Goal: Contribute content: Contribute content

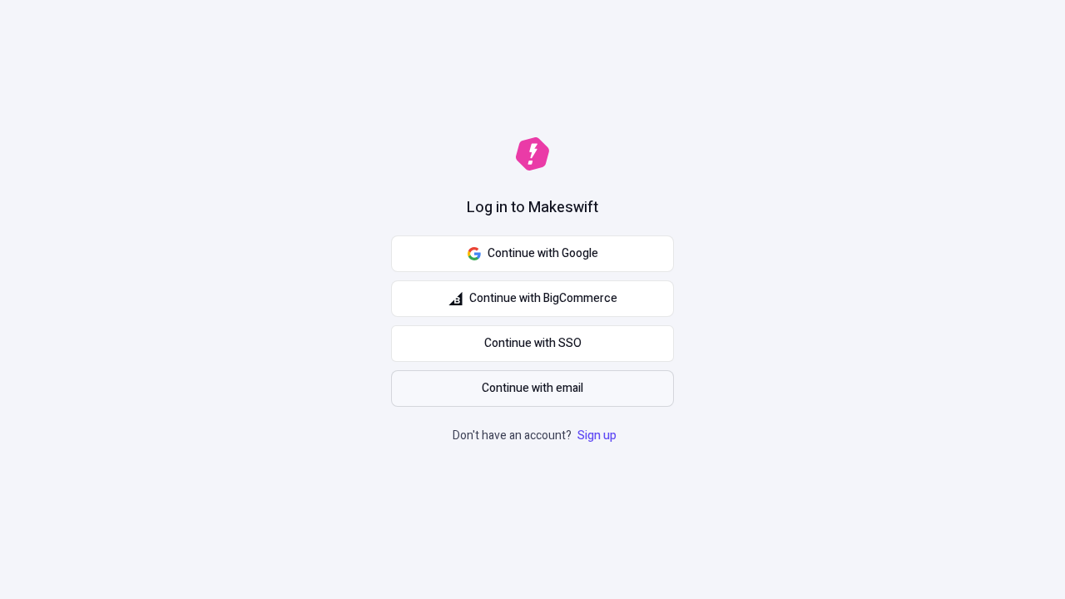
click at [533, 389] on span "Continue with email" at bounding box center [533, 389] width 102 height 18
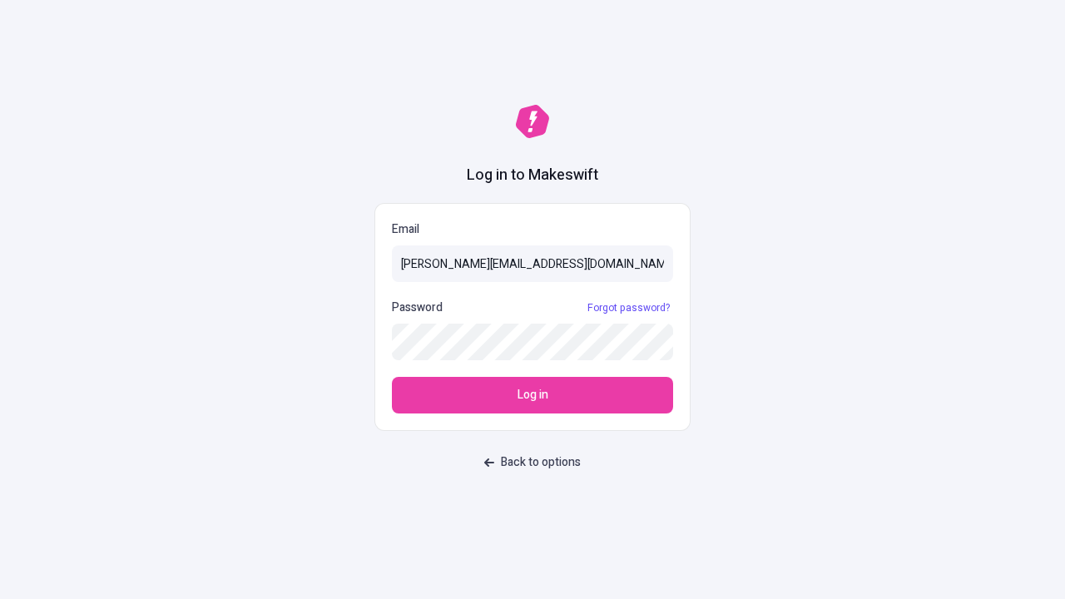
type input "[PERSON_NAME][EMAIL_ADDRESS][DOMAIN_NAME]"
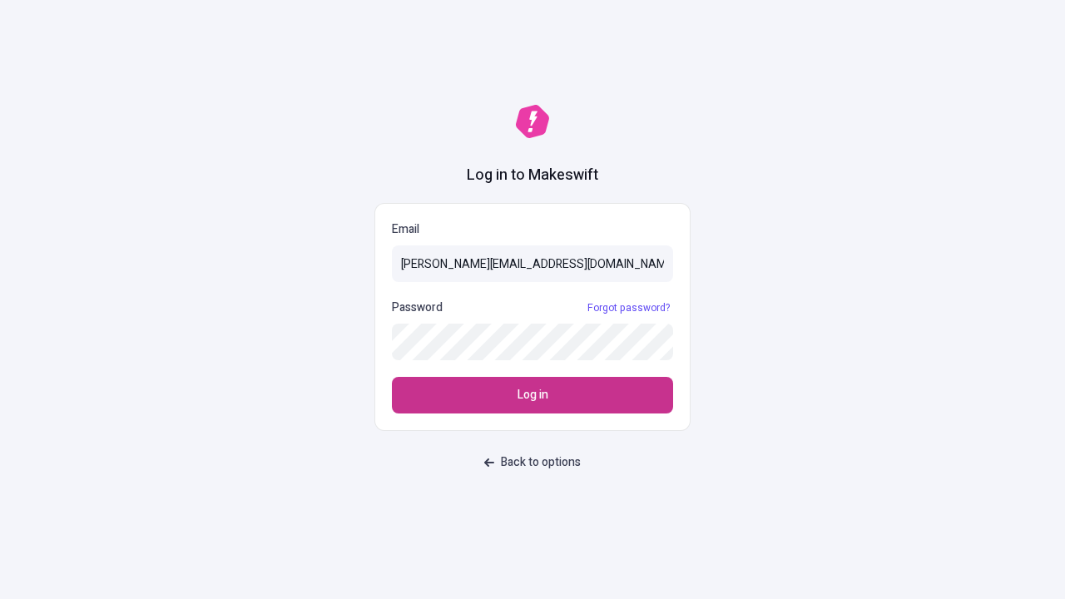
click at [533, 395] on span "Log in" at bounding box center [533, 395] width 31 height 18
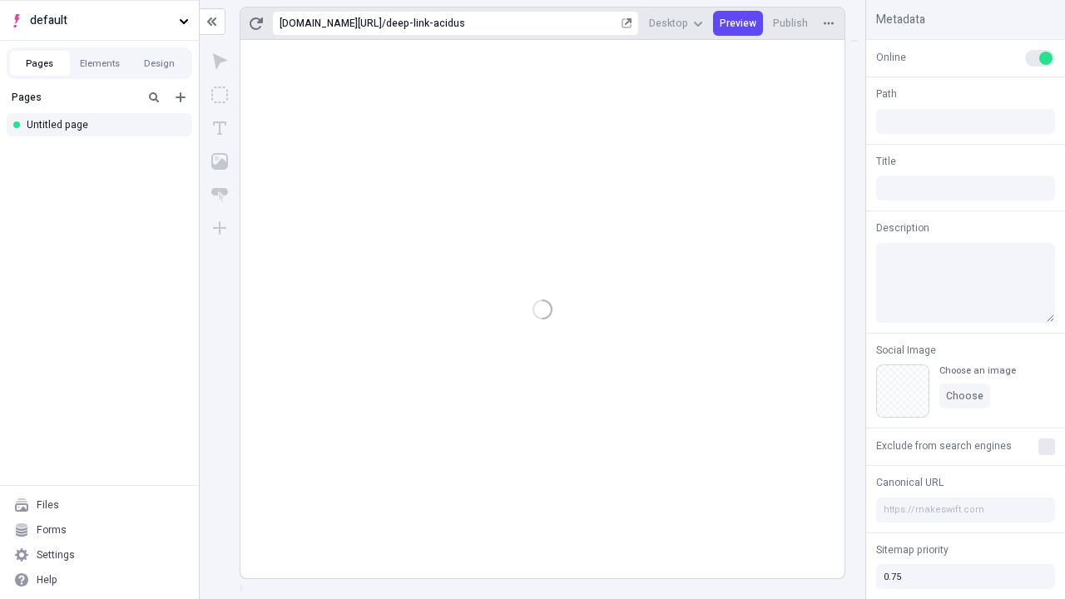
type input "/deep-link-acidus"
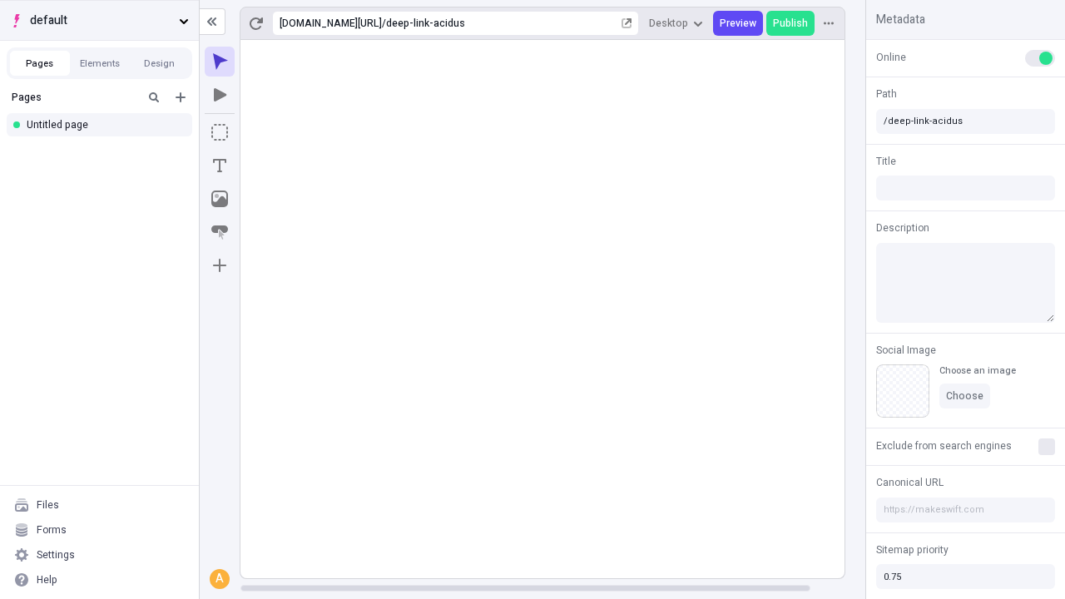
click at [99, 20] on span "default" at bounding box center [101, 21] width 142 height 18
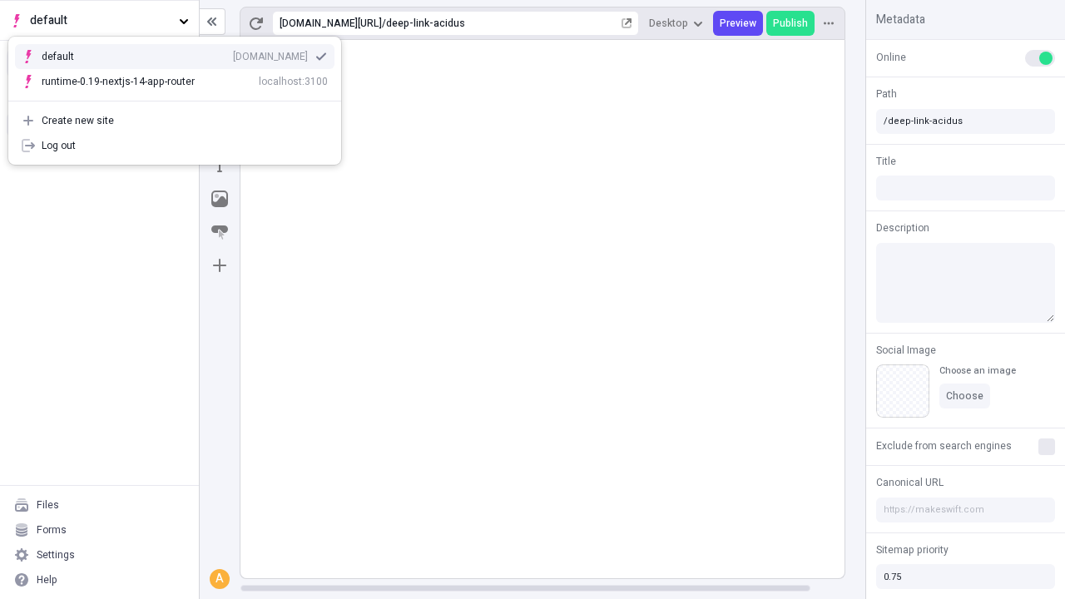
click at [233, 53] on div "[DOMAIN_NAME]" at bounding box center [270, 56] width 75 height 13
click at [181, 97] on icon "Add new" at bounding box center [181, 97] width 10 height 10
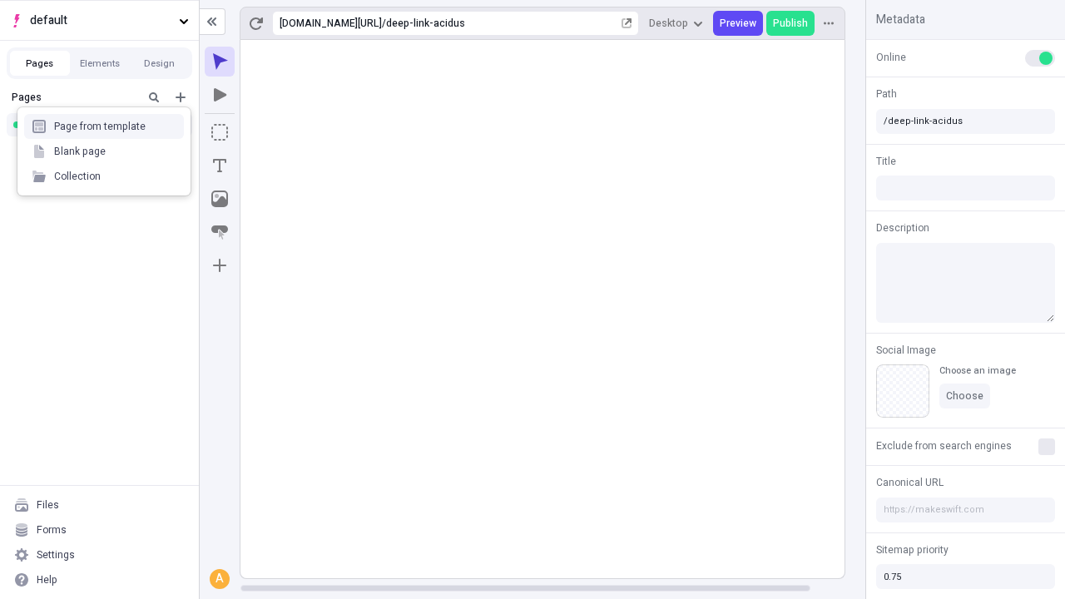
click at [104, 151] on div "Blank page" at bounding box center [104, 151] width 160 height 25
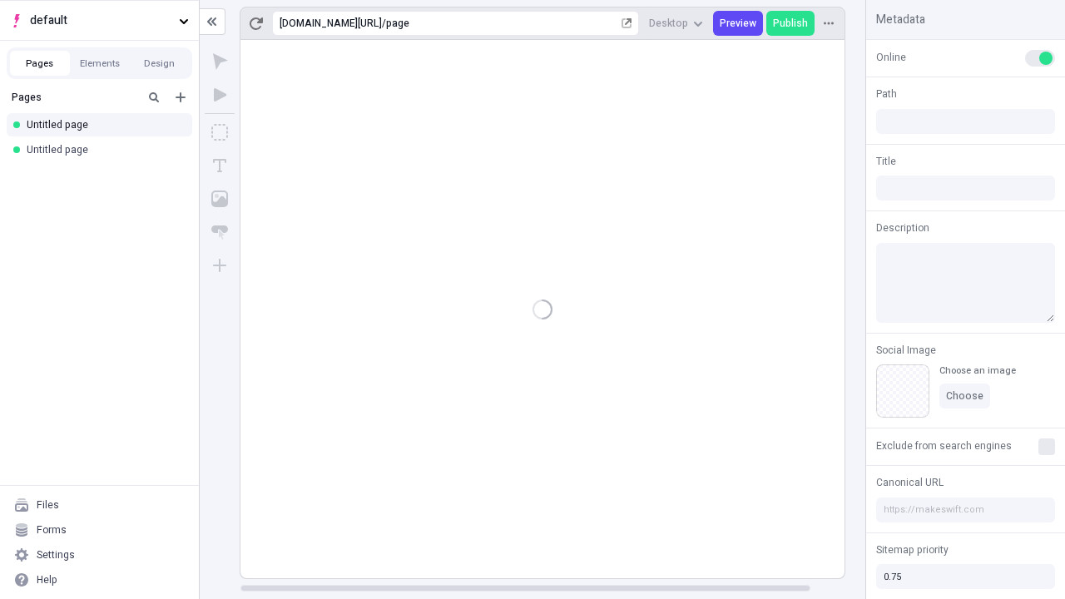
type input "/page"
click at [220, 132] on icon "Box" at bounding box center [219, 132] width 17 height 17
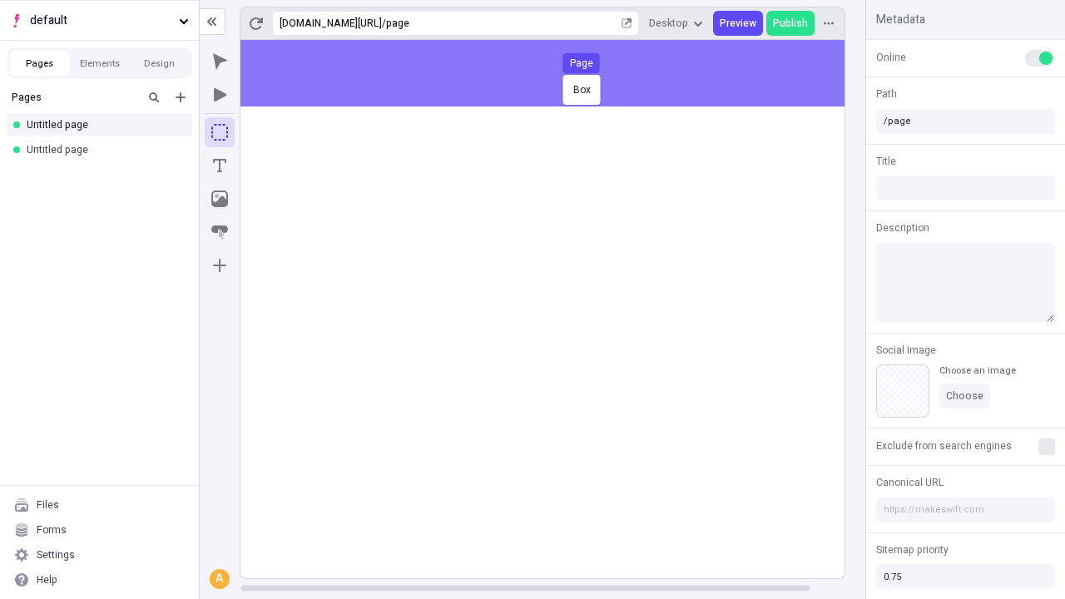
click at [559, 73] on div "Box Page" at bounding box center [532, 299] width 1065 height 599
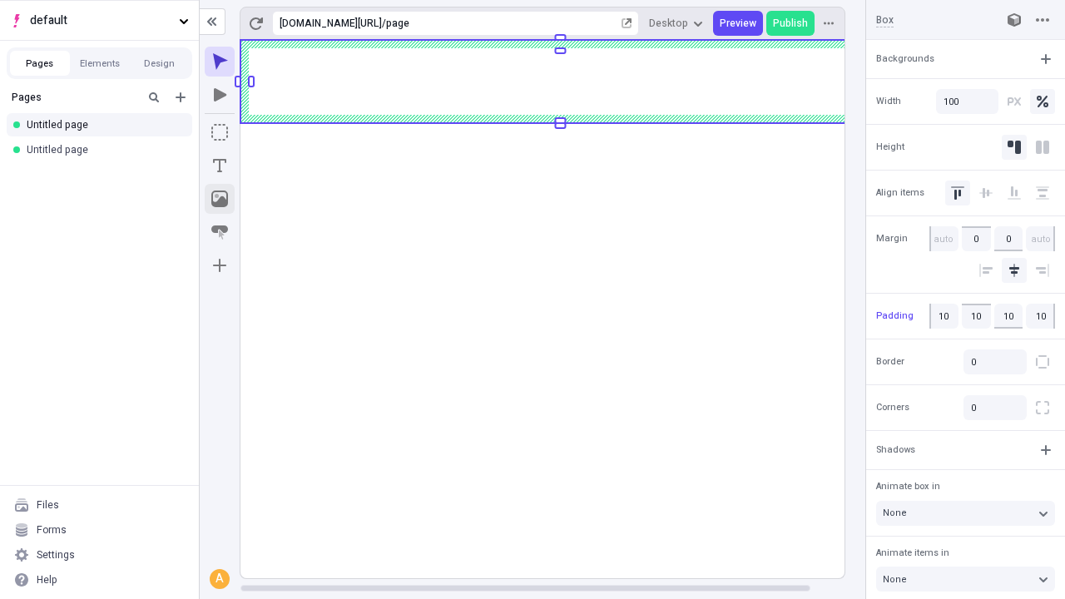
click at [220, 199] on icon "Image" at bounding box center [219, 199] width 17 height 17
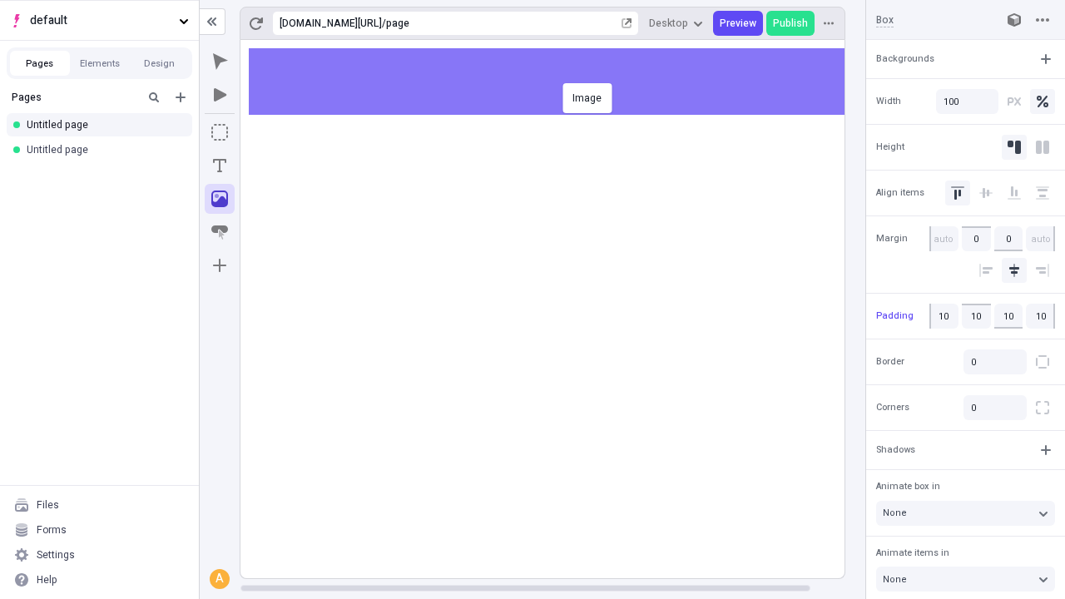
click at [559, 82] on div "Image" at bounding box center [532, 299] width 1065 height 599
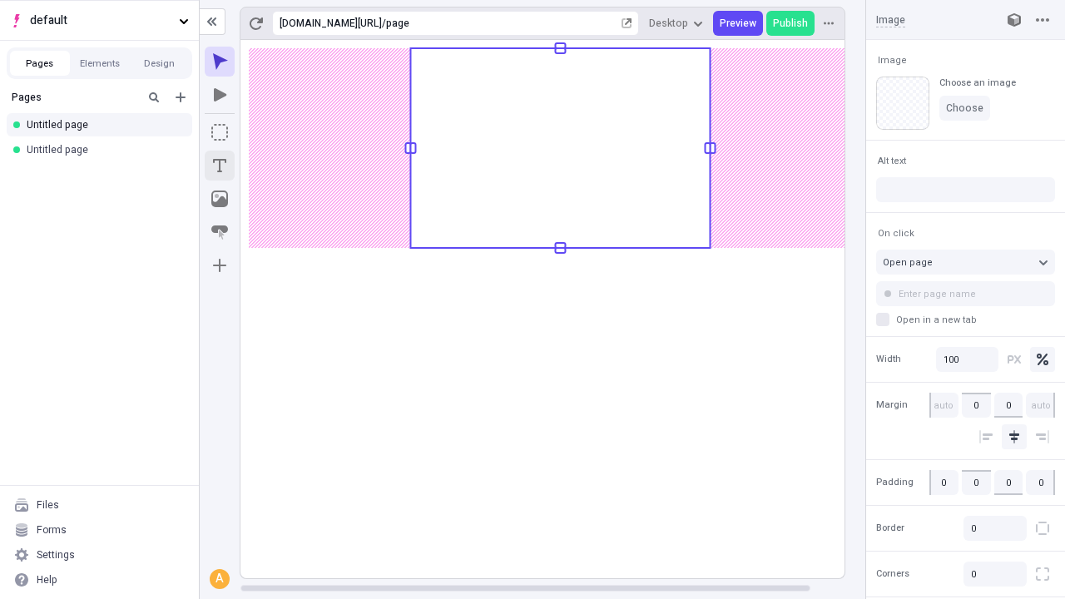
click at [220, 166] on icon "Text" at bounding box center [219, 165] width 13 height 13
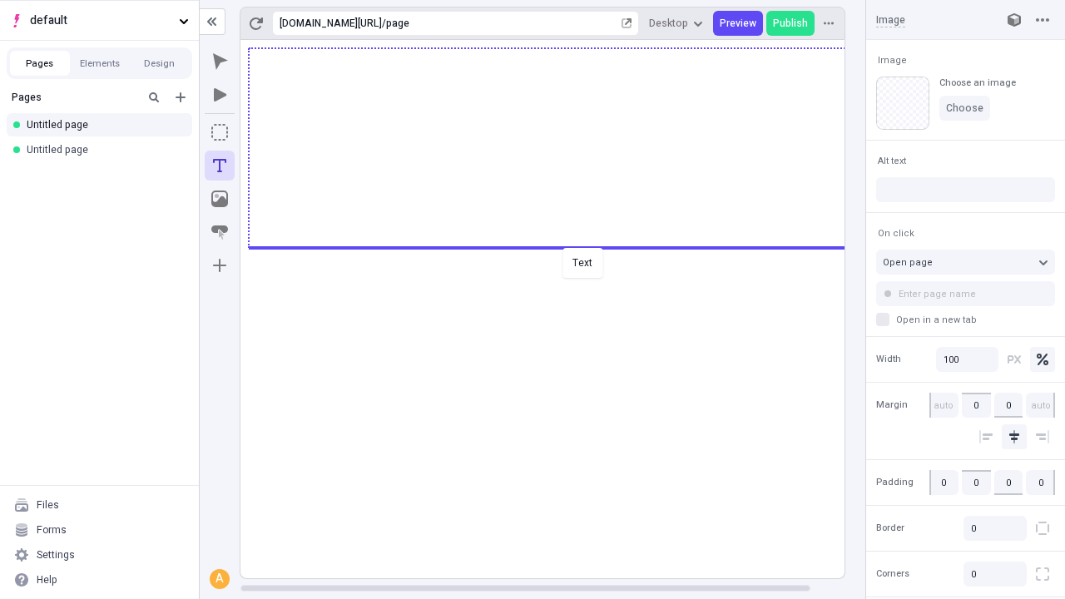
click at [559, 246] on div "Text" at bounding box center [532, 299] width 1065 height 599
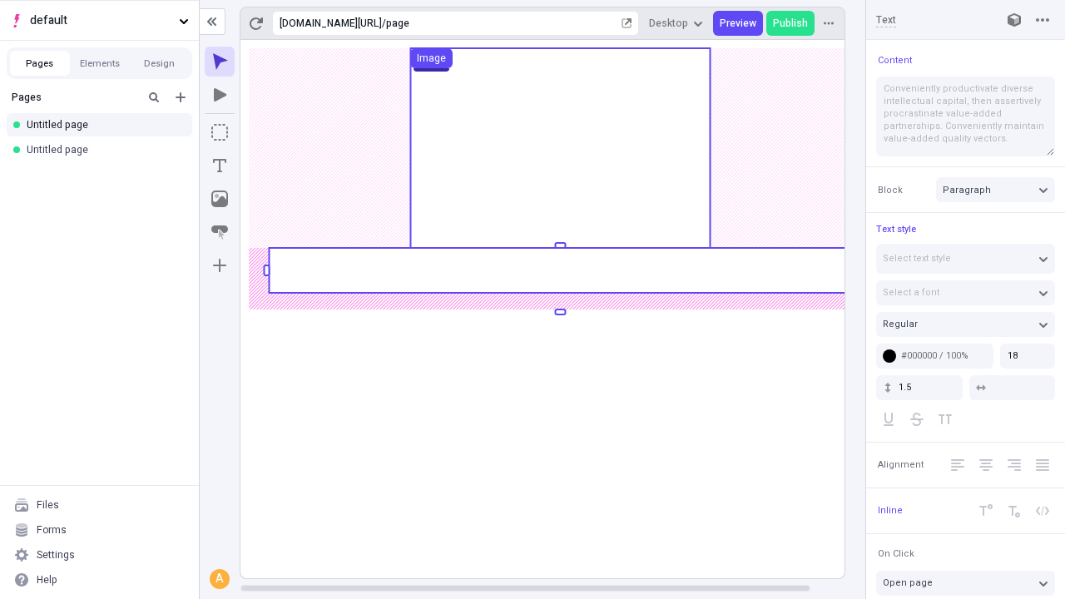
click at [559, 271] on rect at bounding box center [560, 270] width 583 height 45
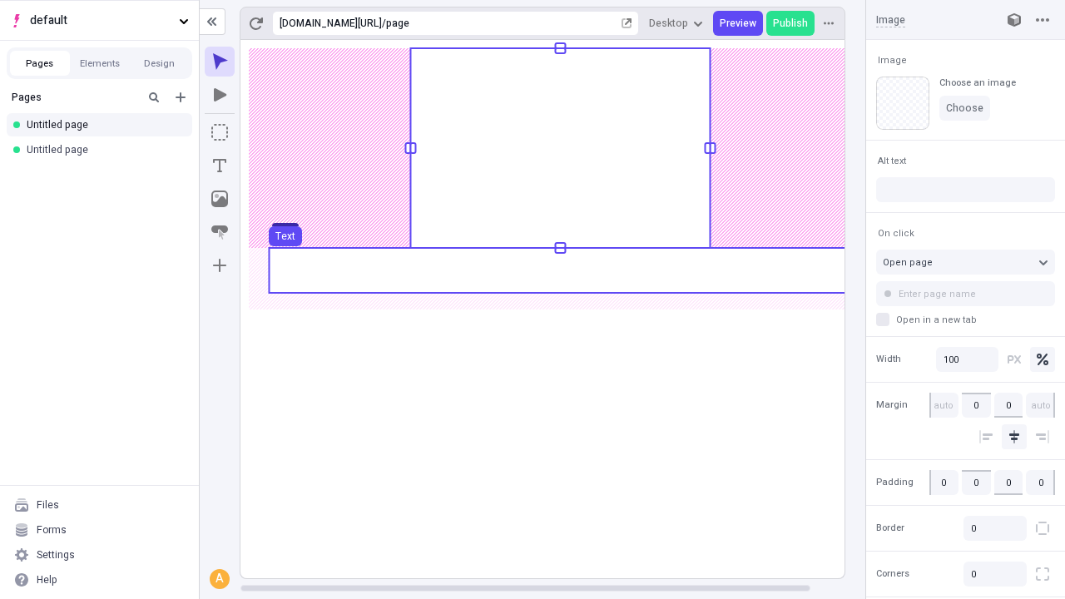
click at [559, 271] on use at bounding box center [560, 270] width 583 height 45
click at [559, 271] on rect at bounding box center [561, 309] width 640 height 539
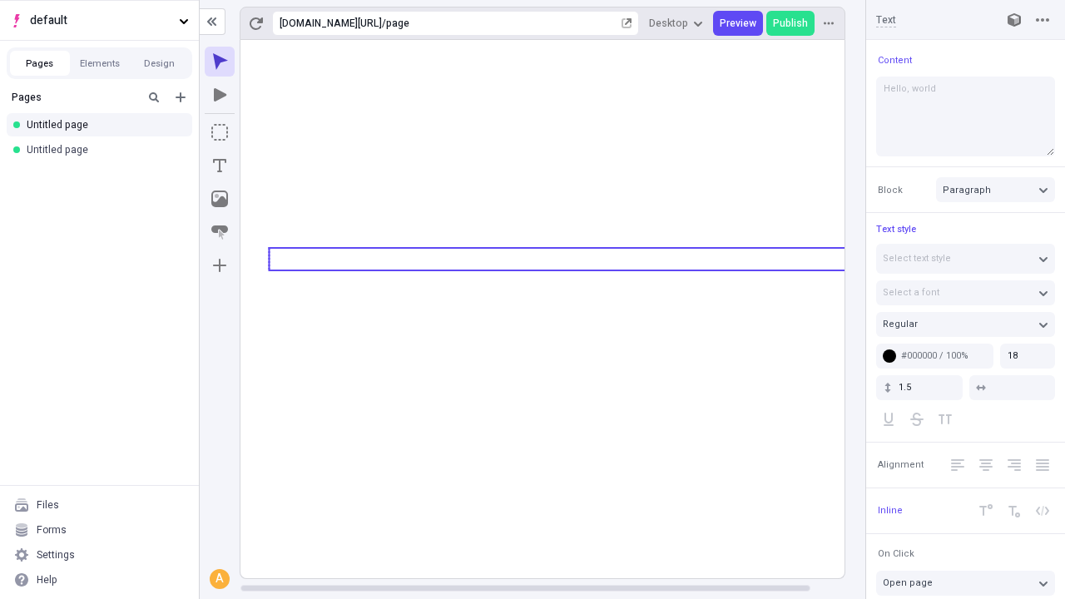
type textarea "Hello, world!"
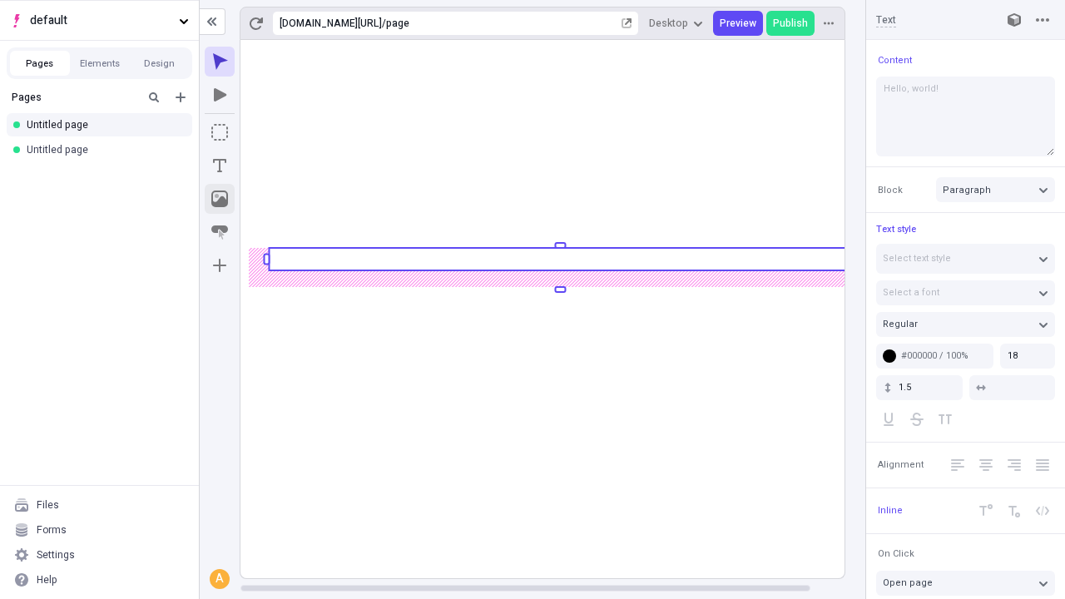
click at [220, 199] on icon "Image" at bounding box center [219, 199] width 17 height 17
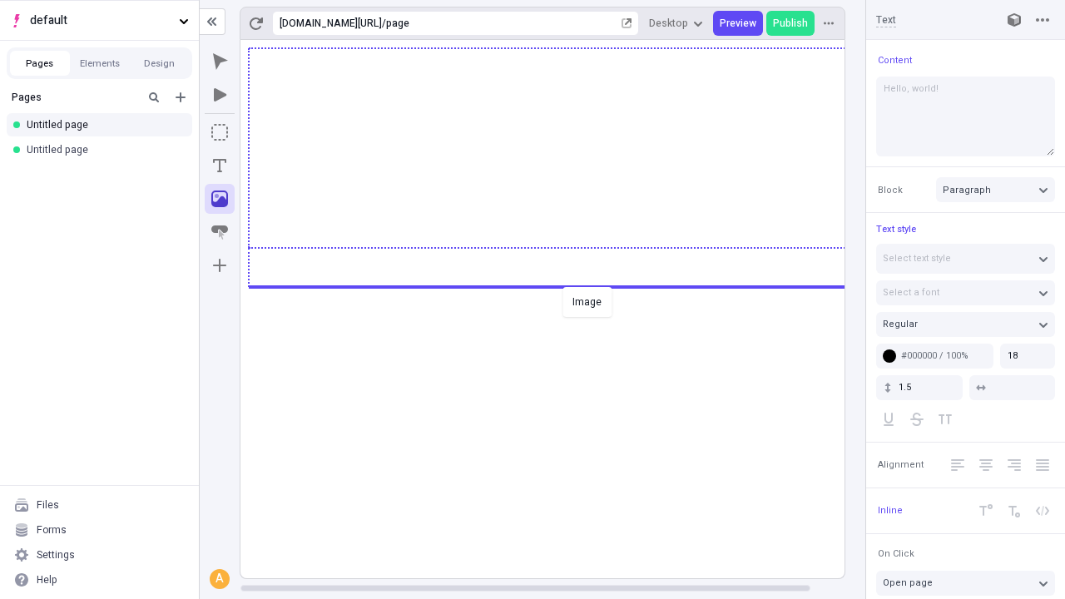
click at [559, 285] on div "Image" at bounding box center [532, 299] width 1065 height 599
